Goal: Task Accomplishment & Management: Complete application form

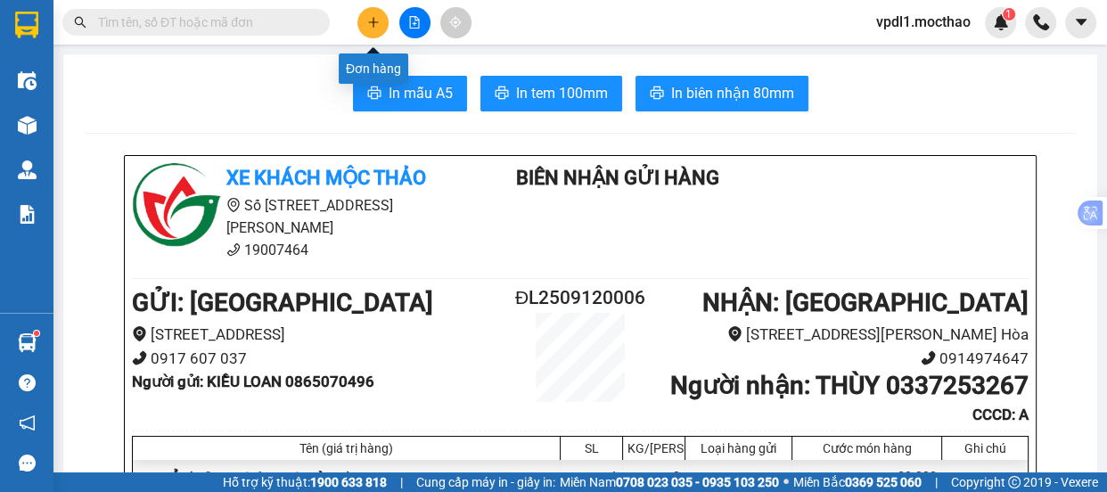
click at [375, 13] on button at bounding box center [372, 22] width 31 height 31
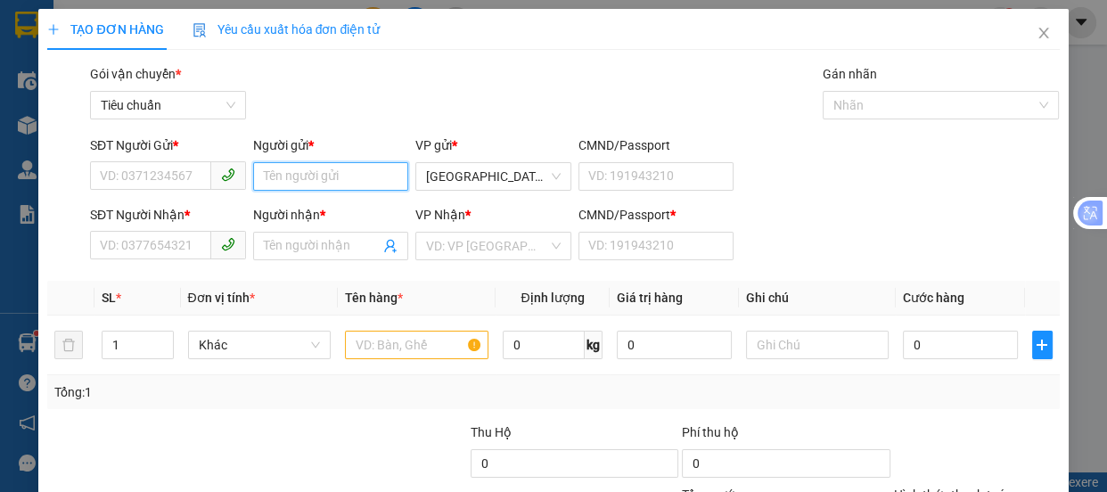
click at [293, 168] on input "Người gửi *" at bounding box center [331, 176] width 156 height 29
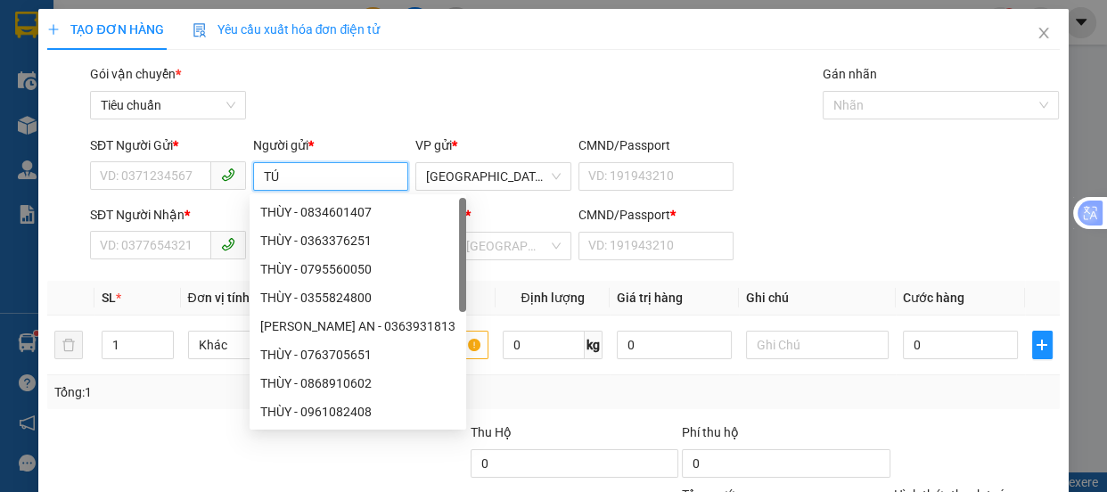
scroll to position [80, 0]
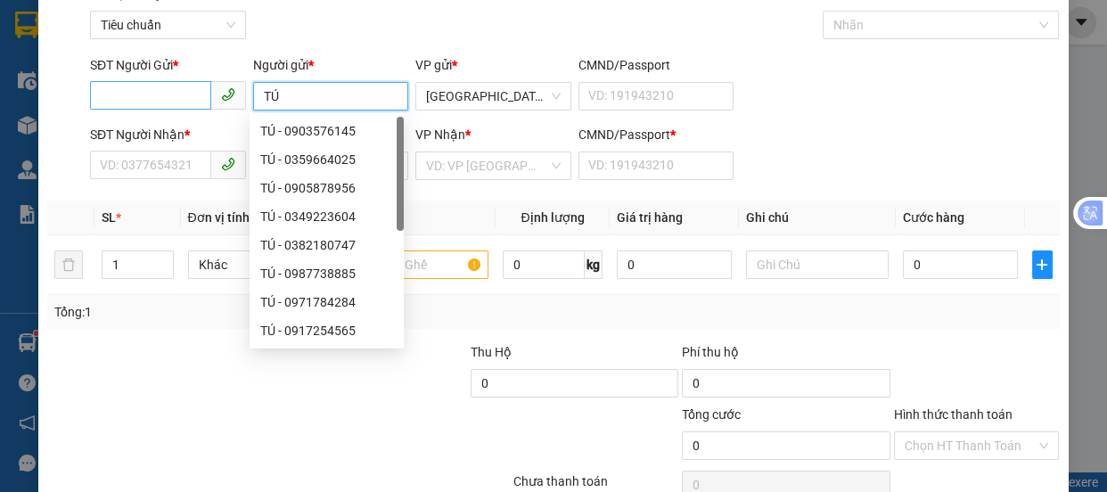
type input "TÚ"
drag, startPoint x: 149, startPoint y: 104, endPoint x: 0, endPoint y: 436, distance: 363.5
click at [145, 111] on div "SĐT Người Gửi * VD: 0371234567" at bounding box center [168, 86] width 156 height 62
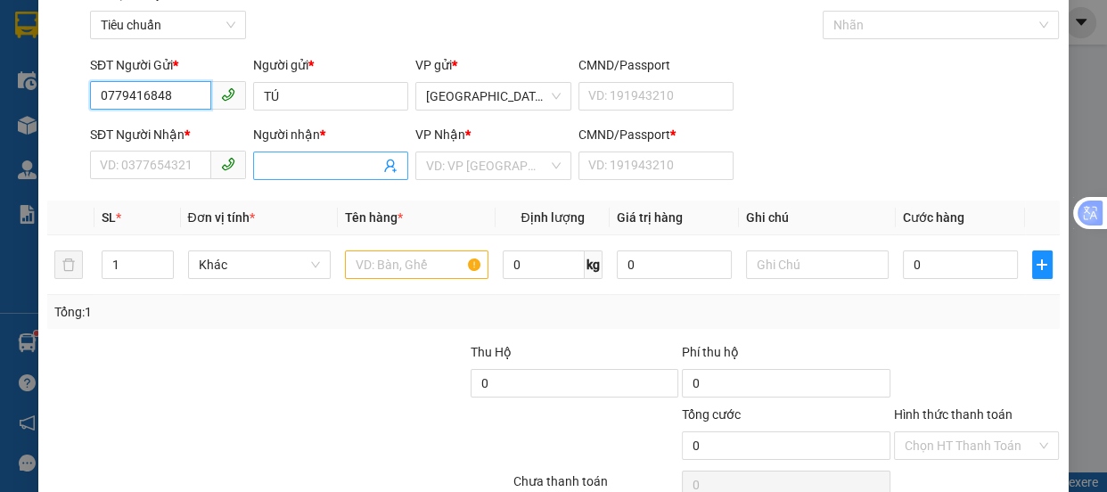
type input "0779416848"
click at [277, 167] on input "Người nhận *" at bounding box center [322, 166] width 117 height 20
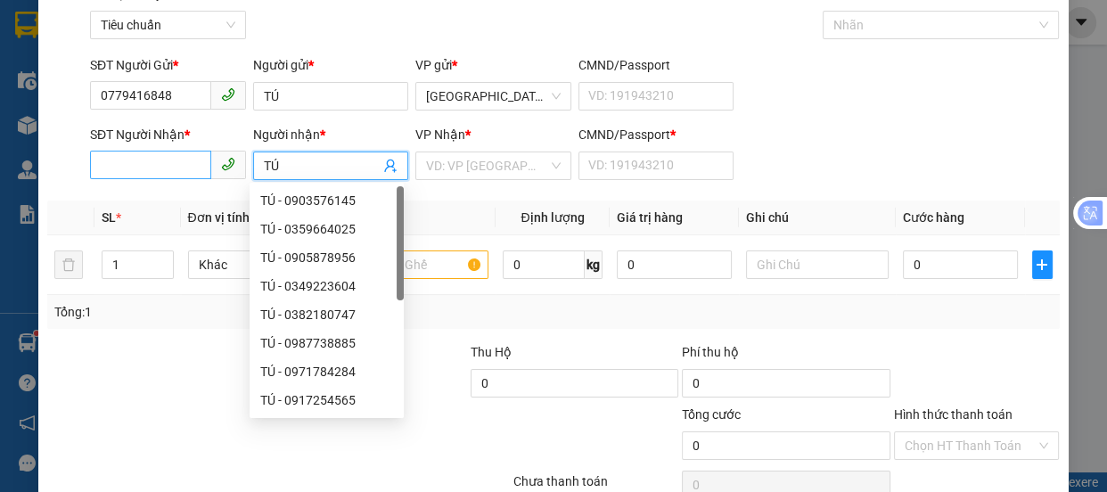
type input "TÚ"
click at [106, 172] on input "SĐT Người Nhận *" at bounding box center [150, 165] width 121 height 29
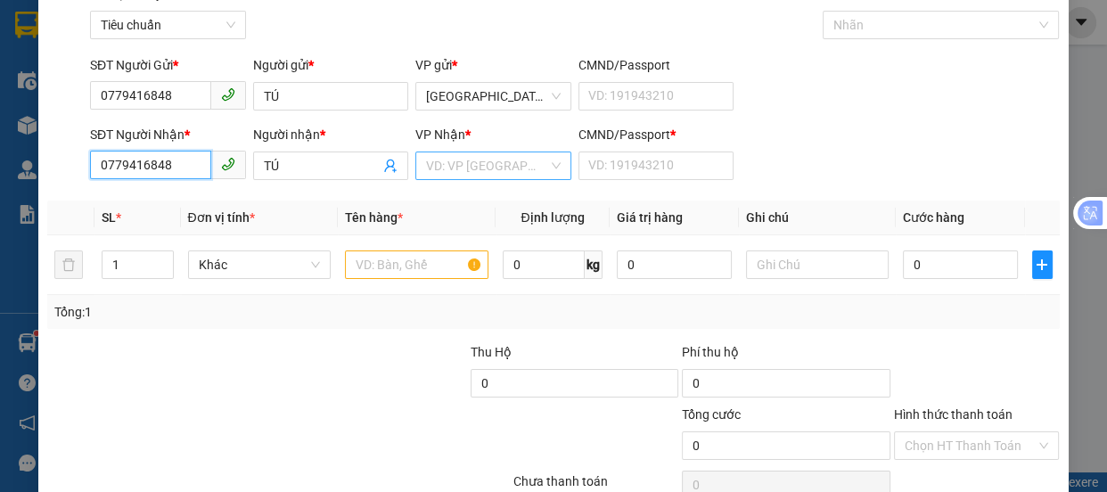
type input "0779416848"
click at [490, 160] on input "search" at bounding box center [487, 165] width 122 height 27
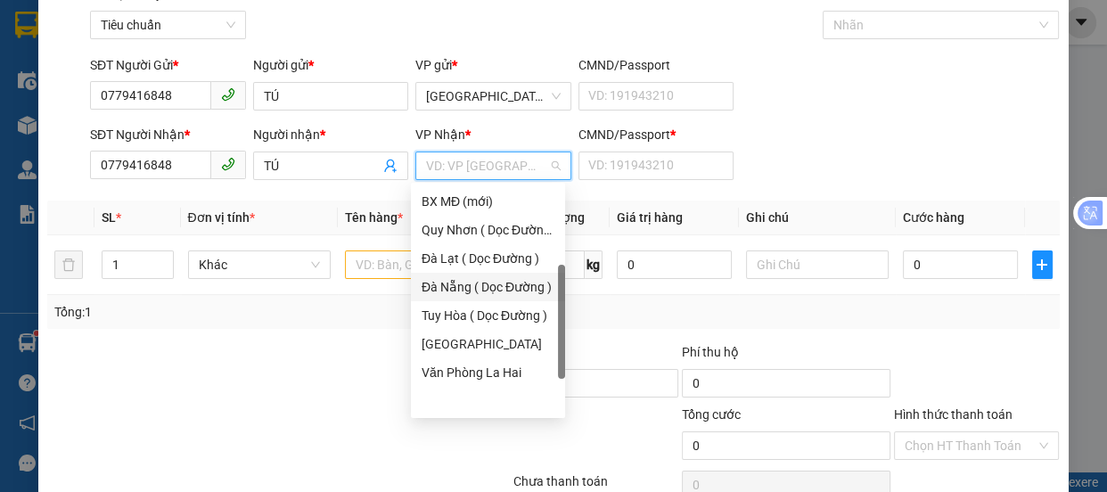
scroll to position [13, 0]
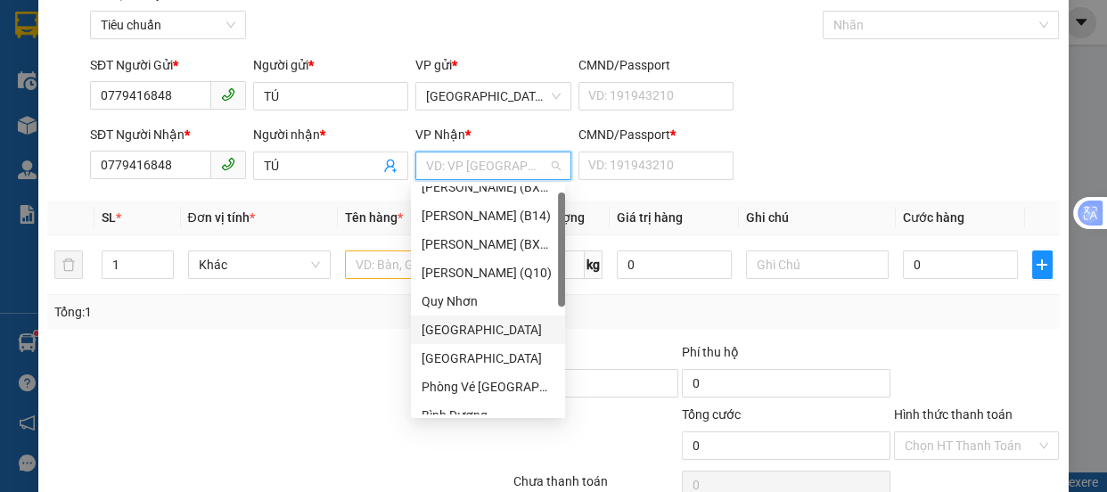
drag, startPoint x: 443, startPoint y: 333, endPoint x: 421, endPoint y: 295, distance: 44.3
click at [440, 325] on div "[GEOGRAPHIC_DATA]" at bounding box center [488, 330] width 133 height 20
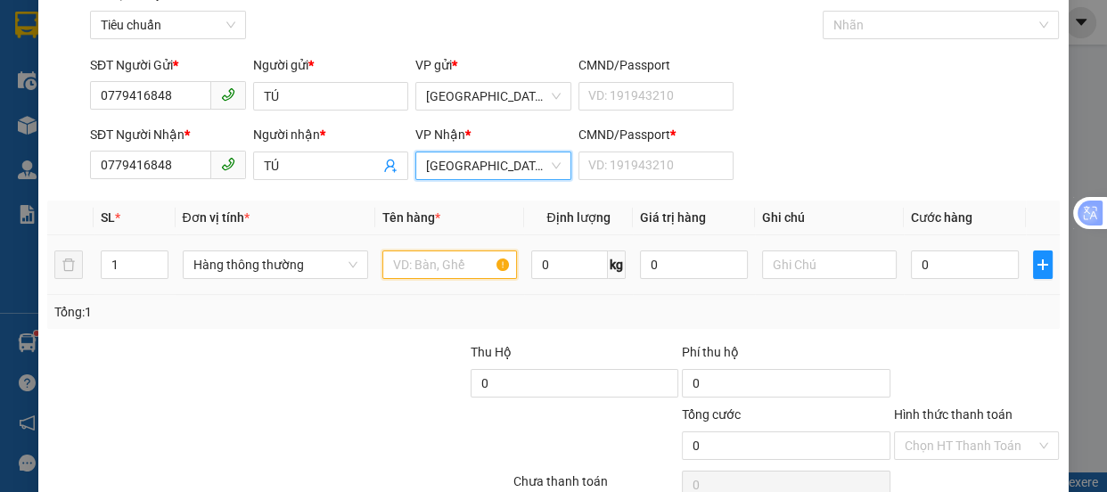
click at [406, 257] on input "text" at bounding box center [449, 265] width 135 height 29
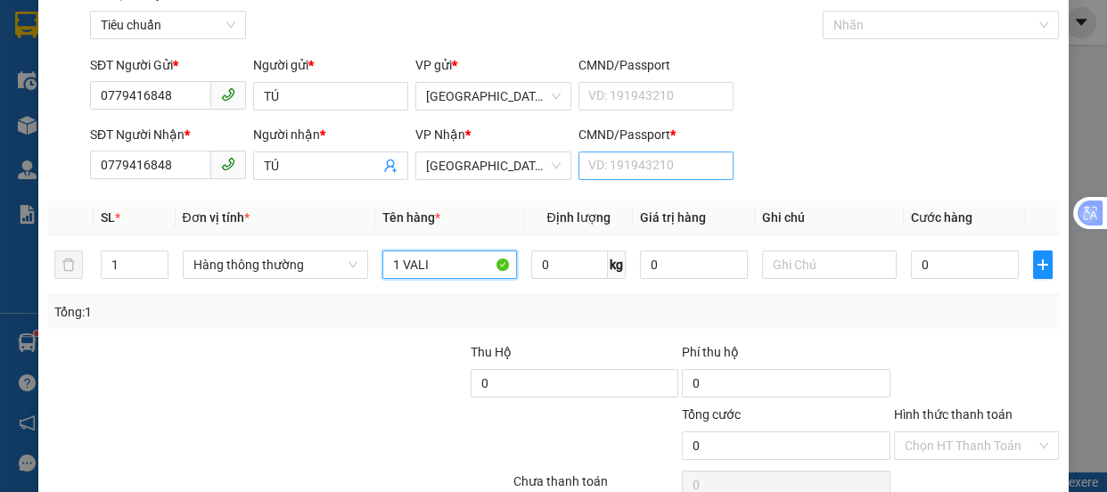
type input "1 VALI"
drag, startPoint x: 632, startPoint y: 168, endPoint x: 218, endPoint y: 367, distance: 459.0
click at [628, 168] on input "CMND/Passport *" at bounding box center [657, 166] width 156 height 29
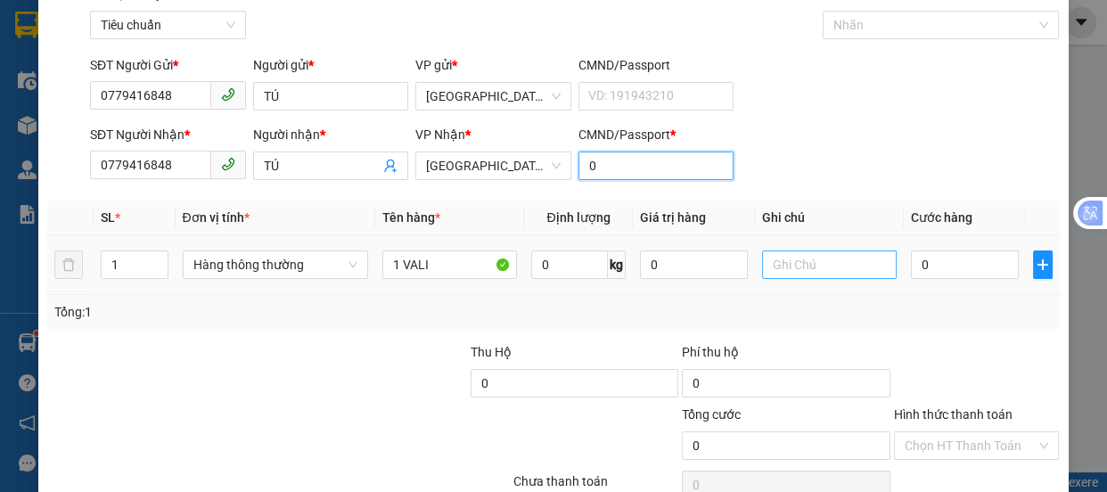
type input "0"
drag, startPoint x: 791, startPoint y: 267, endPoint x: 548, endPoint y: 308, distance: 246.1
click at [784, 266] on input "text" at bounding box center [829, 265] width 135 height 29
type input "QUẦN ÁO"
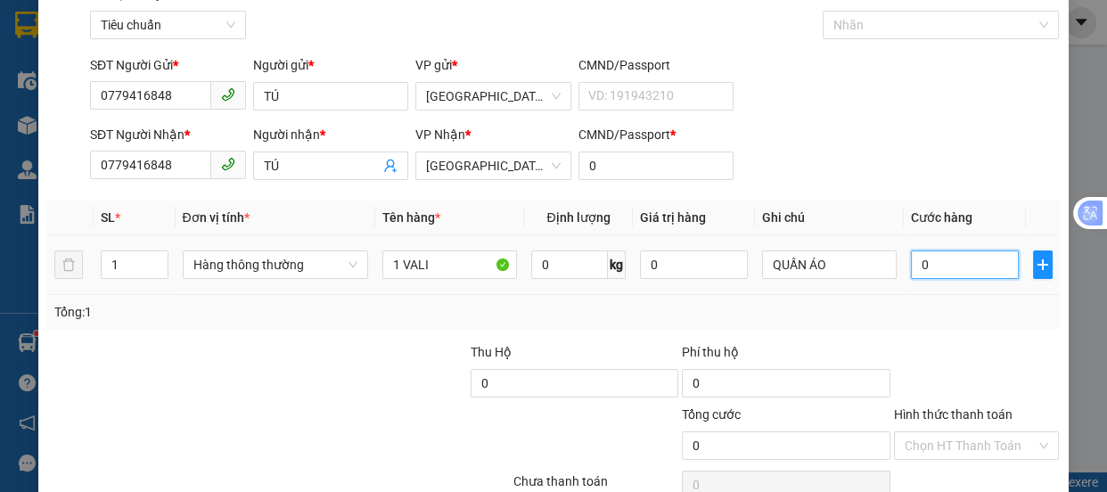
drag, startPoint x: 924, startPoint y: 264, endPoint x: 750, endPoint y: 446, distance: 252.2
click at [925, 266] on input "0" at bounding box center [965, 265] width 108 height 29
type input "7"
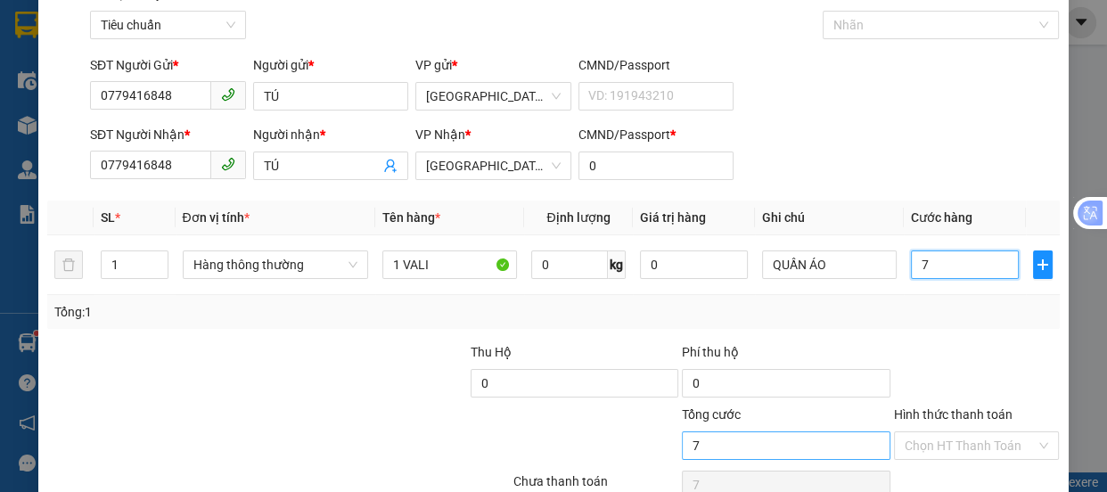
type input "70"
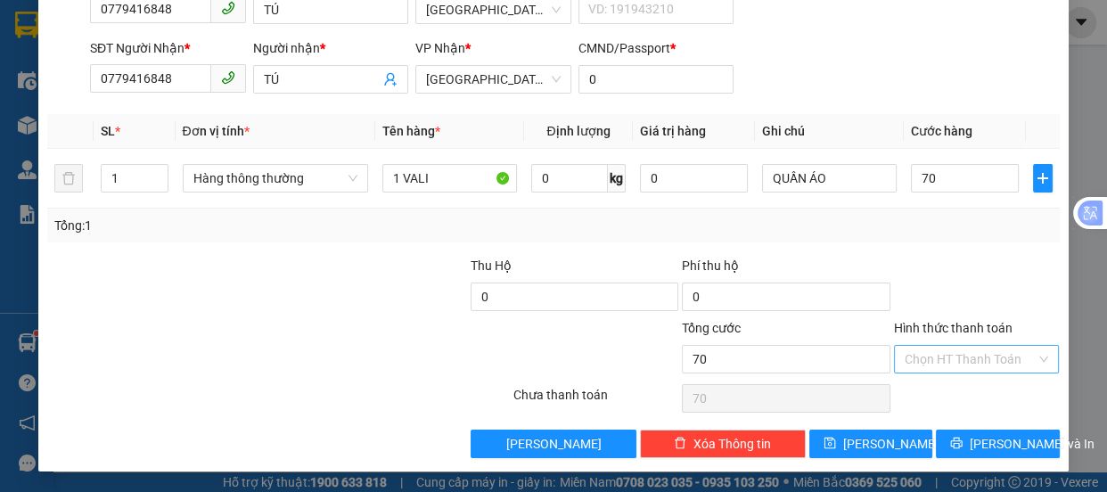
type input "70.000"
click at [937, 336] on div "Transit Pickup Surcharge Ids Transit Deliver Surcharge Ids Transit Deliver Surc…" at bounding box center [553, 177] width 1012 height 561
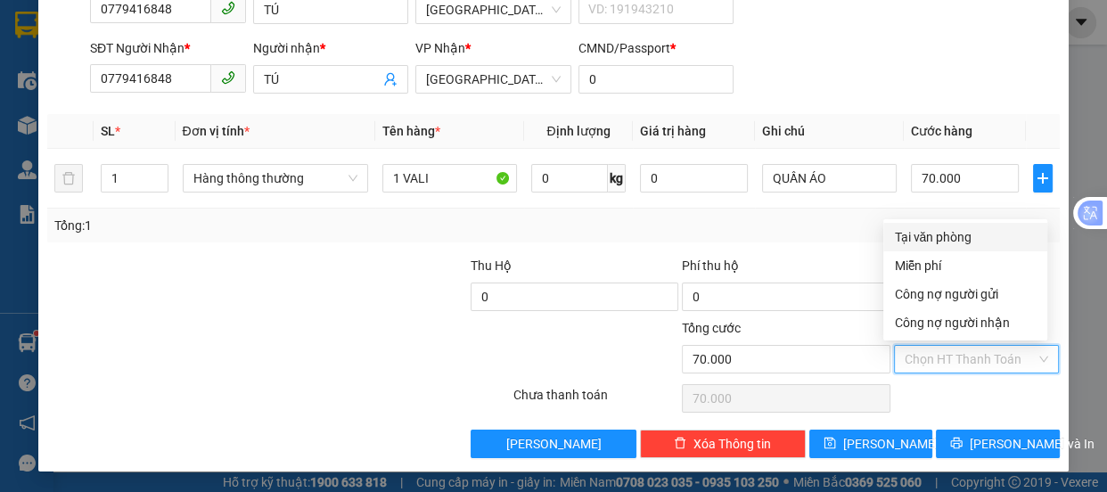
click at [931, 234] on div "Tại văn phòng" at bounding box center [965, 237] width 143 height 20
type input "0"
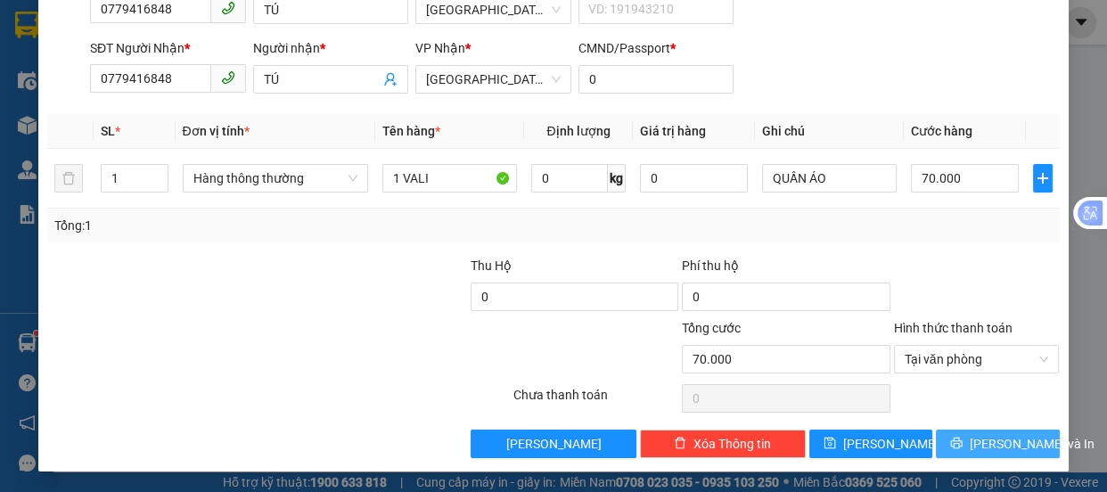
click at [989, 440] on span "[PERSON_NAME] và In" at bounding box center [1032, 444] width 125 height 20
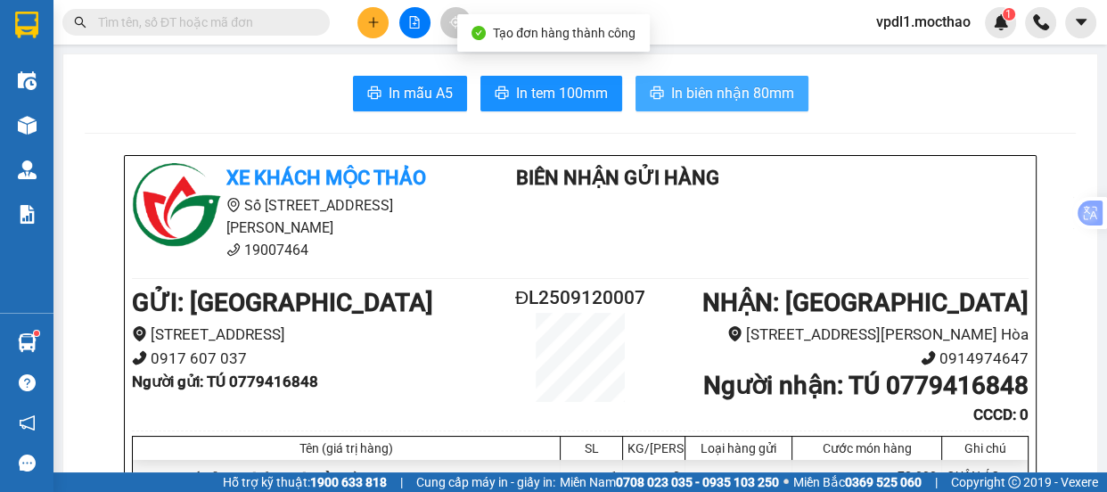
click at [708, 95] on span "In biên nhận 80mm" at bounding box center [732, 93] width 123 height 22
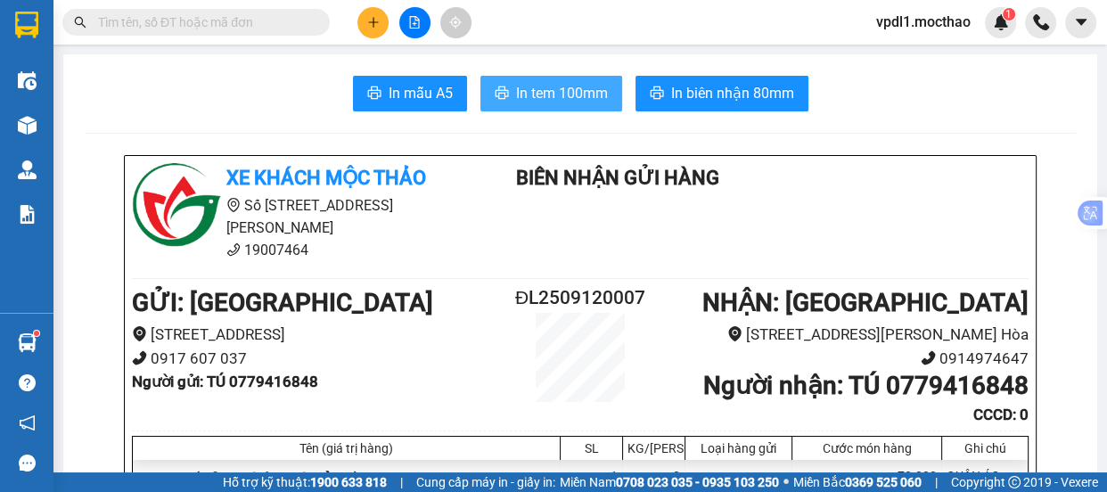
click at [541, 84] on span "In tem 100mm" at bounding box center [562, 93] width 92 height 22
